Goal: Transaction & Acquisition: Purchase product/service

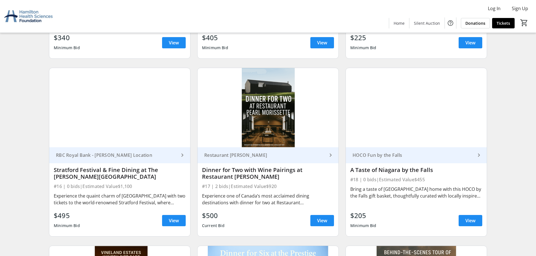
scroll to position [909, 0]
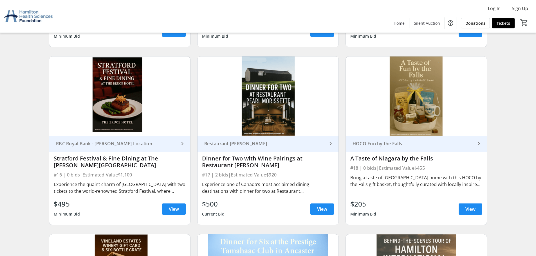
click at [105, 143] on div "RBC Royal Bank - Hamilton Location" at bounding box center [116, 144] width 125 height 6
click at [91, 183] on div "Experience the quaint charm of Stratford with two tickets to the world-renowned…" at bounding box center [120, 187] width 132 height 13
click at [139, 194] on div "Experience the quaint charm of Stratford with two tickets to the world-renowned…" at bounding box center [120, 187] width 132 height 13
drag, startPoint x: 73, startPoint y: 168, endPoint x: 77, endPoint y: 154, distance: 14.7
click at [73, 167] on div "Stratford Festival & Fine Dining at The Bruce Hotel" at bounding box center [120, 161] width 132 height 13
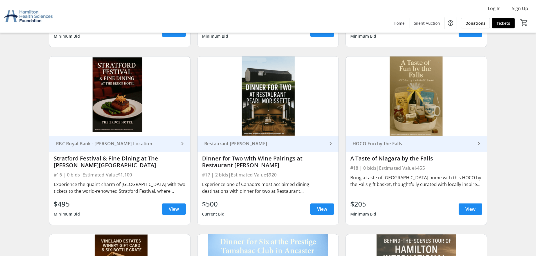
click at [107, 103] on img at bounding box center [119, 96] width 141 height 79
click at [106, 103] on img at bounding box center [119, 96] width 141 height 79
click at [167, 209] on span at bounding box center [174, 208] width 24 height 13
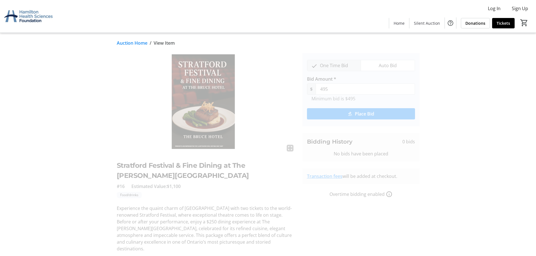
click at [132, 44] on link "Auction Home" at bounding box center [132, 43] width 31 height 7
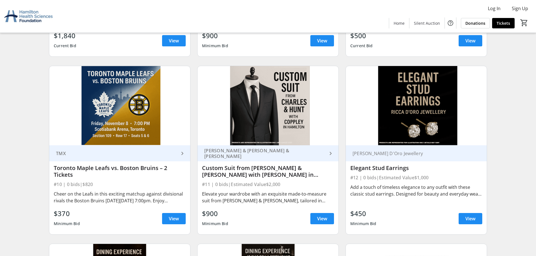
scroll to position [431, 0]
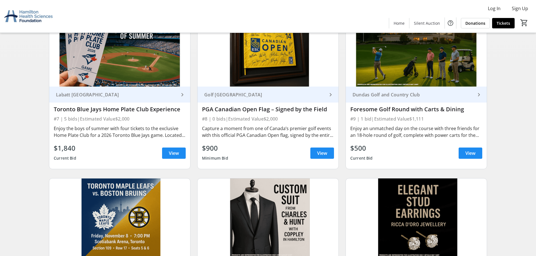
click at [378, 108] on div "Foresome Golf Round with Carts & Dining" at bounding box center [416, 109] width 132 height 7
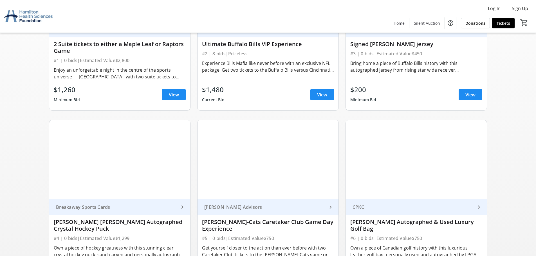
scroll to position [169, 0]
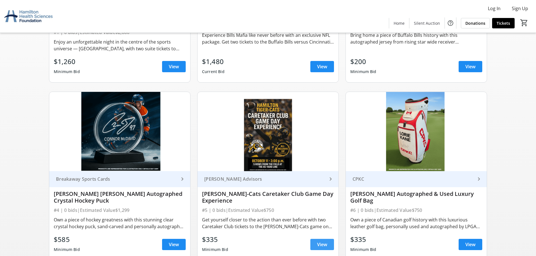
click at [324, 245] on span "View" at bounding box center [322, 244] width 10 height 7
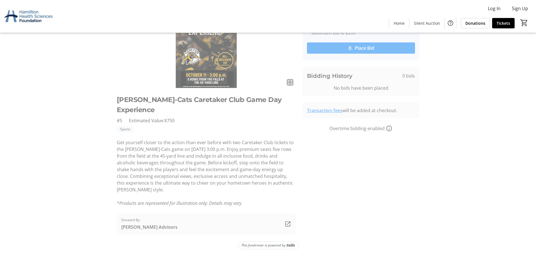
scroll to position [10, 0]
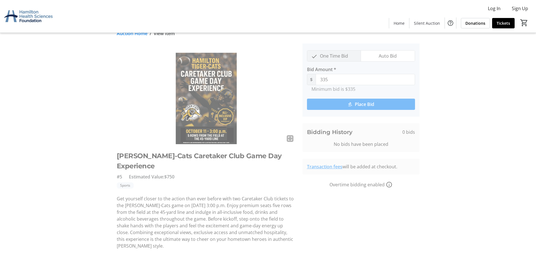
click at [138, 35] on link "Auction Home" at bounding box center [132, 33] width 31 height 7
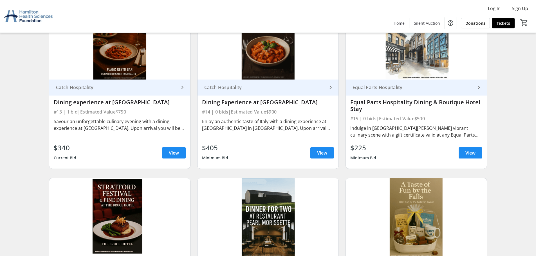
scroll to position [928, 0]
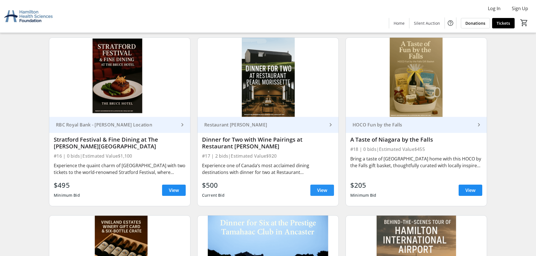
click at [322, 188] on span "View" at bounding box center [322, 190] width 10 height 7
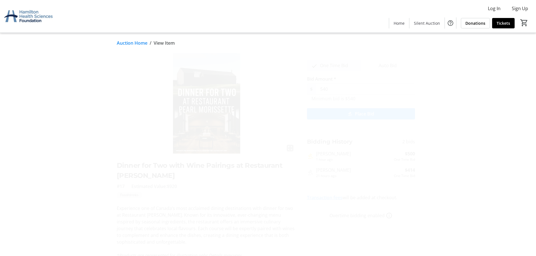
click at [323, 197] on link "Transaction fees" at bounding box center [324, 198] width 35 height 6
